Goal: Find specific page/section: Find specific page/section

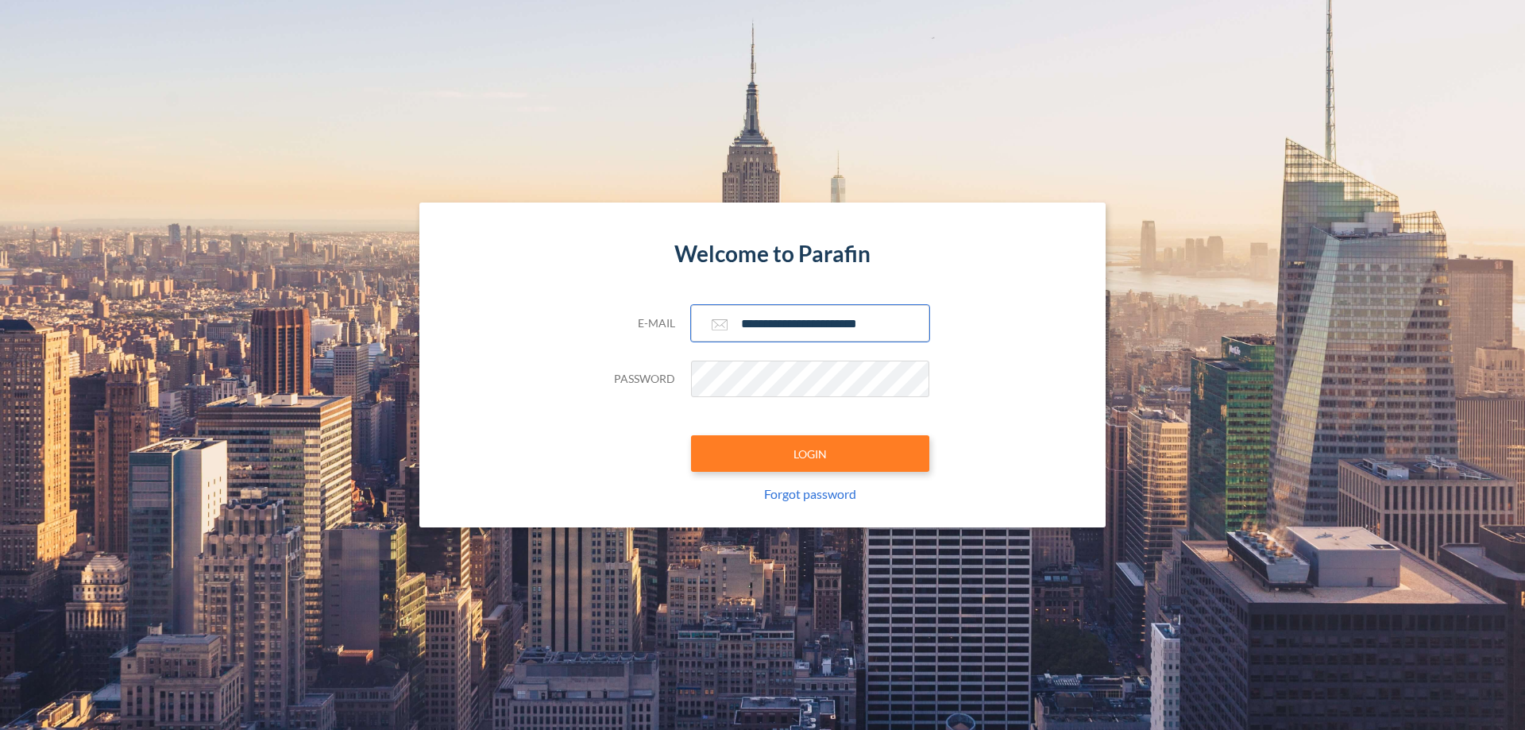
type input "**********"
click at [810, 454] on button "LOGIN" at bounding box center [810, 453] width 238 height 37
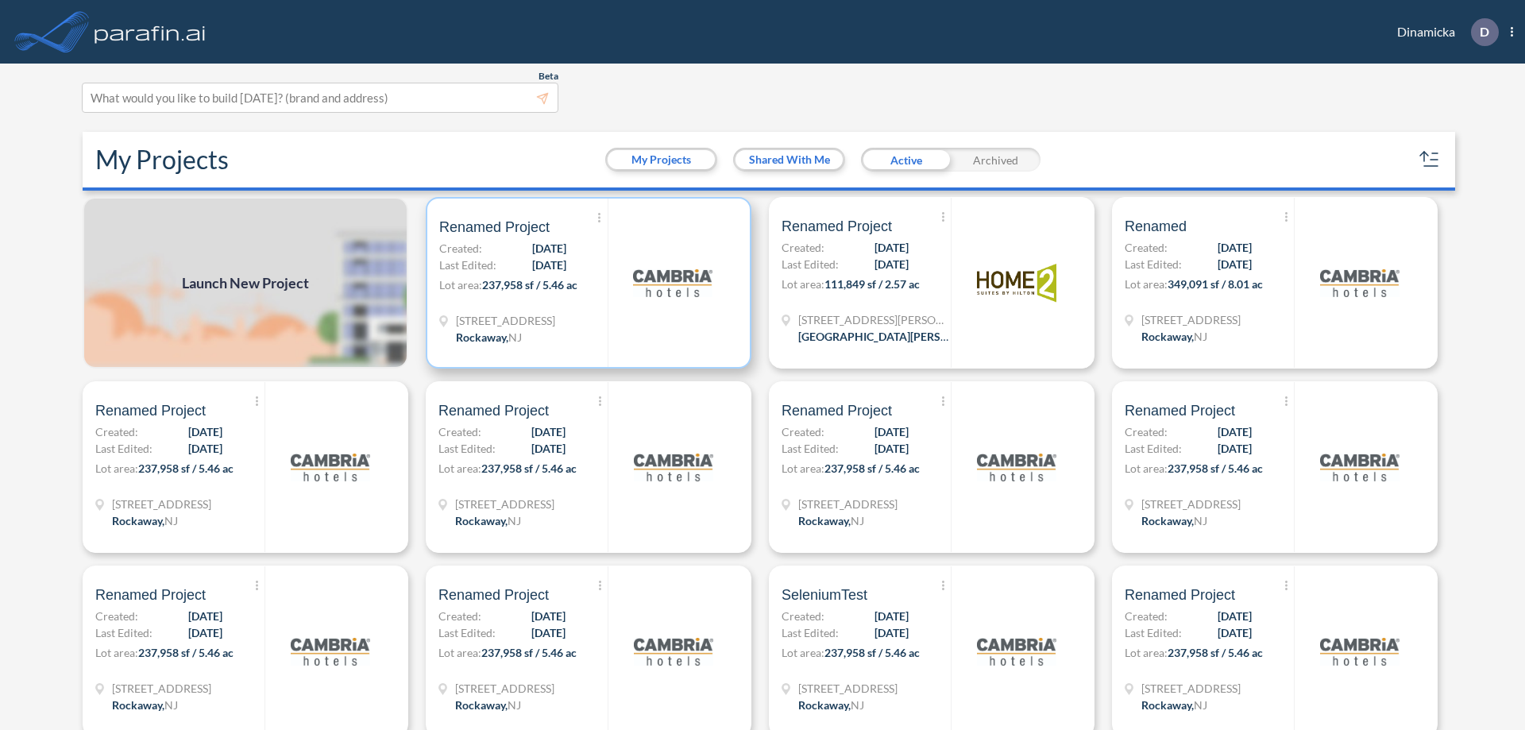
scroll to position [4, 0]
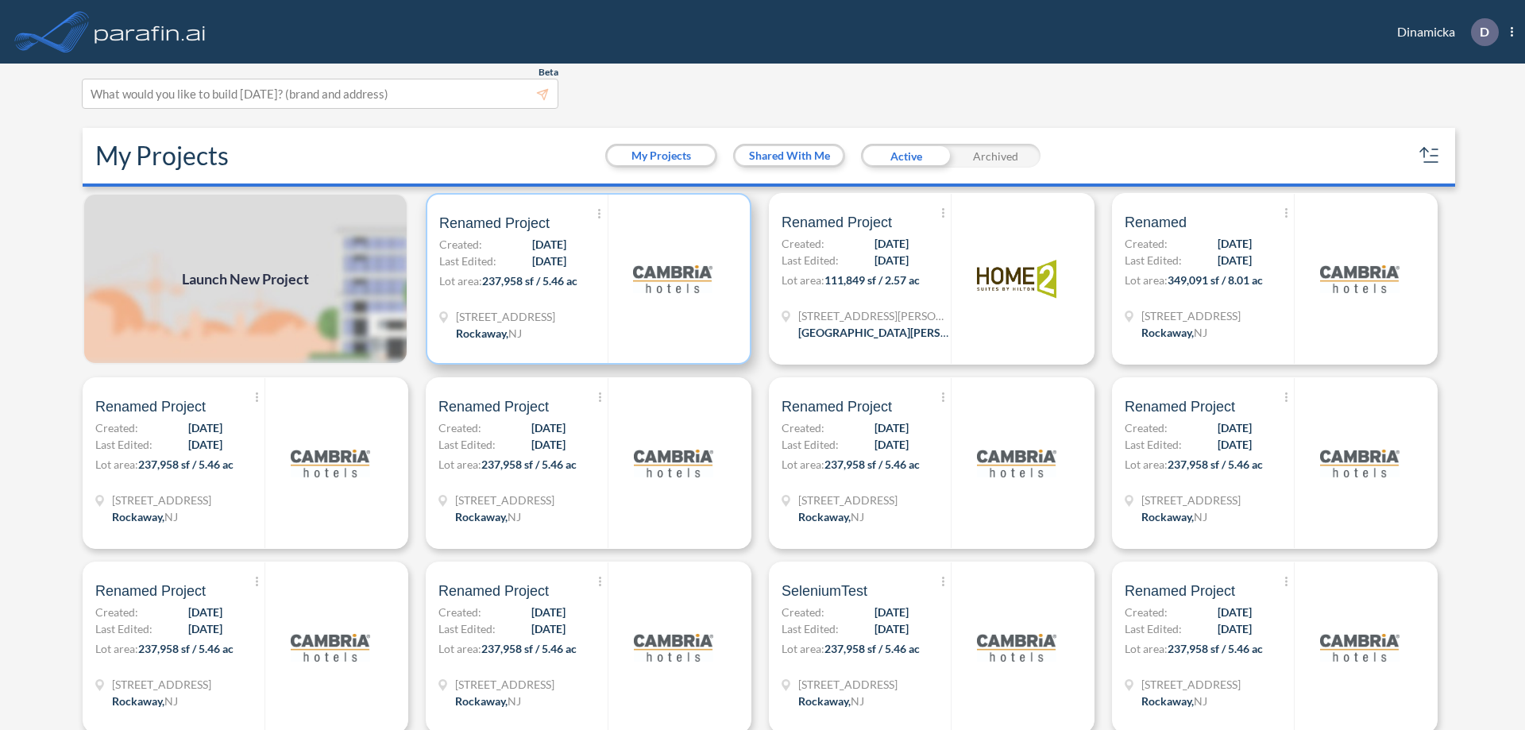
click at [586, 279] on p "Lot area: 237,958 sf / 5.46 ac" at bounding box center [523, 284] width 168 height 23
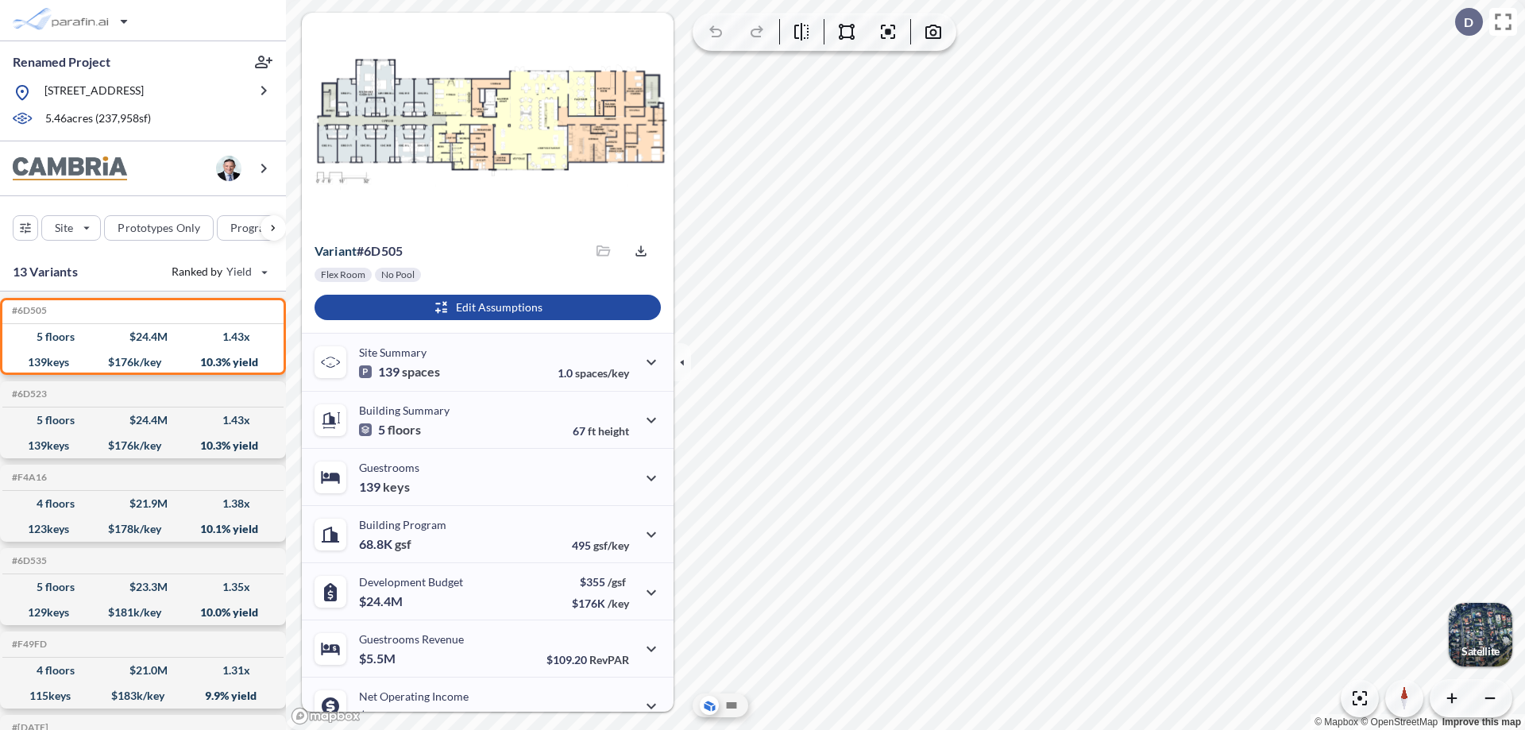
scroll to position [80, 0]
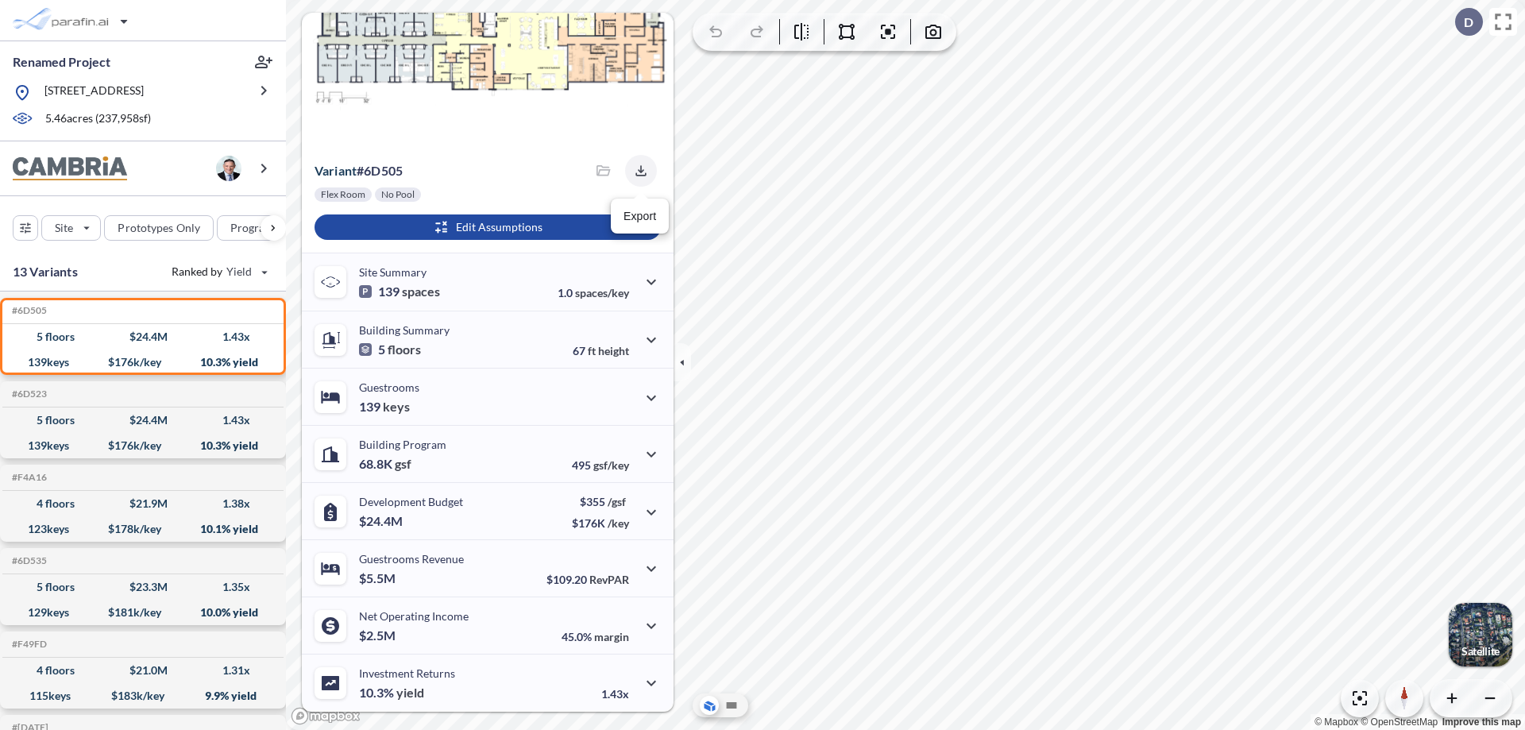
click at [636, 171] on icon "button" at bounding box center [641, 170] width 10 height 10
